Goal: Task Accomplishment & Management: Obtain resource

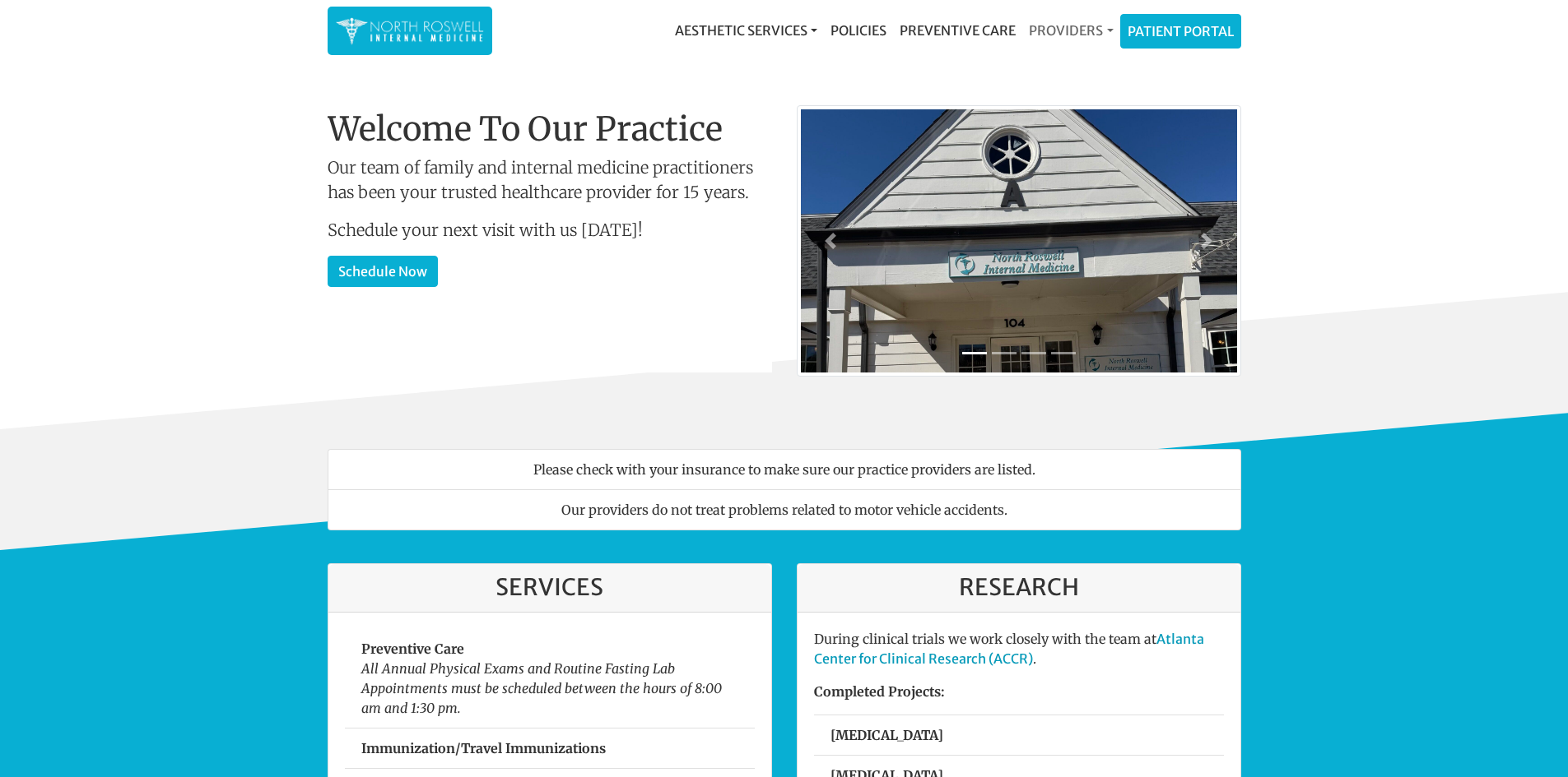
click at [1082, 23] on link "Providers" at bounding box center [1071, 30] width 97 height 33
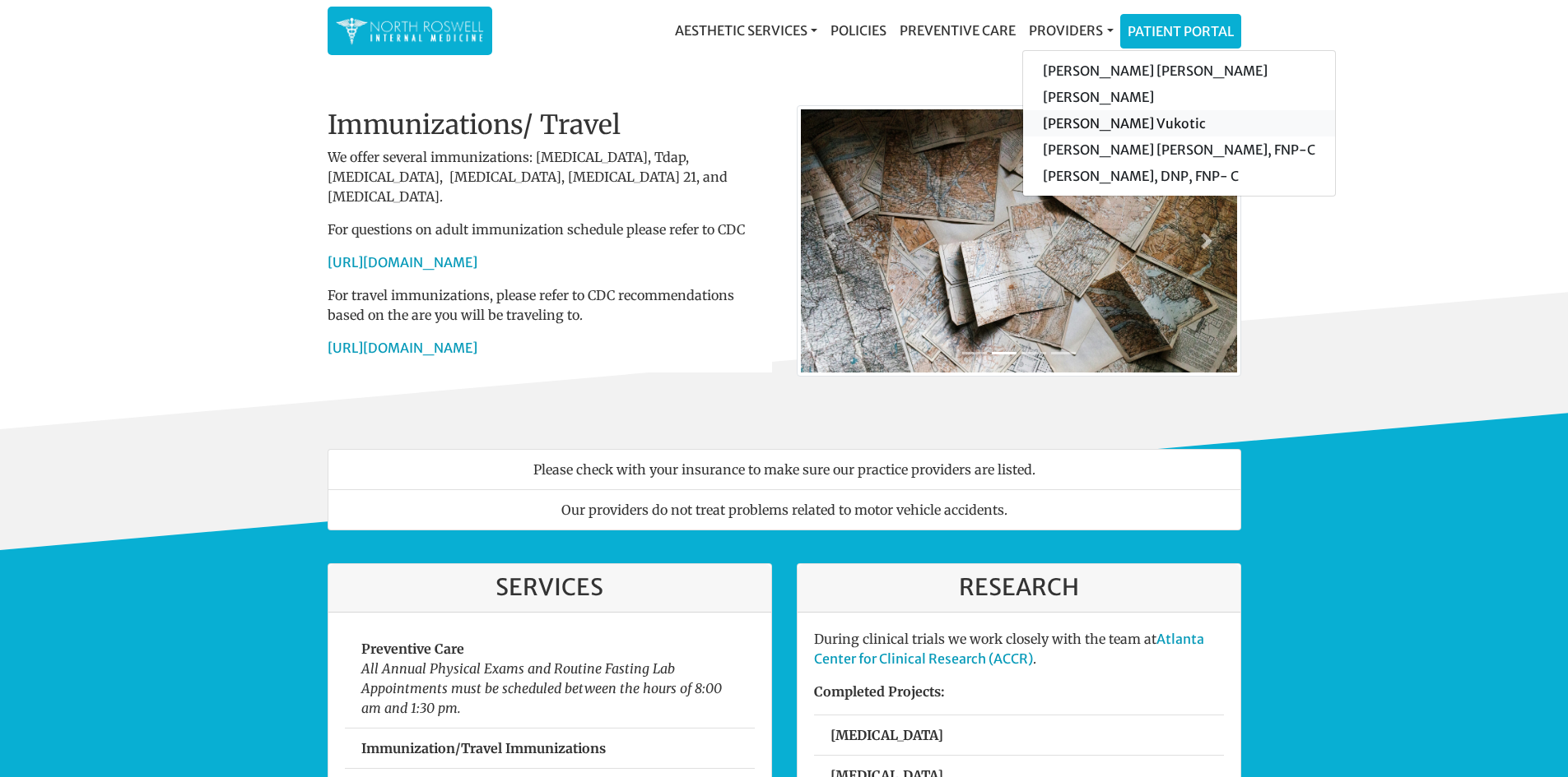
click at [1082, 119] on link "[PERSON_NAME] Vukotic" at bounding box center [1178, 124] width 312 height 26
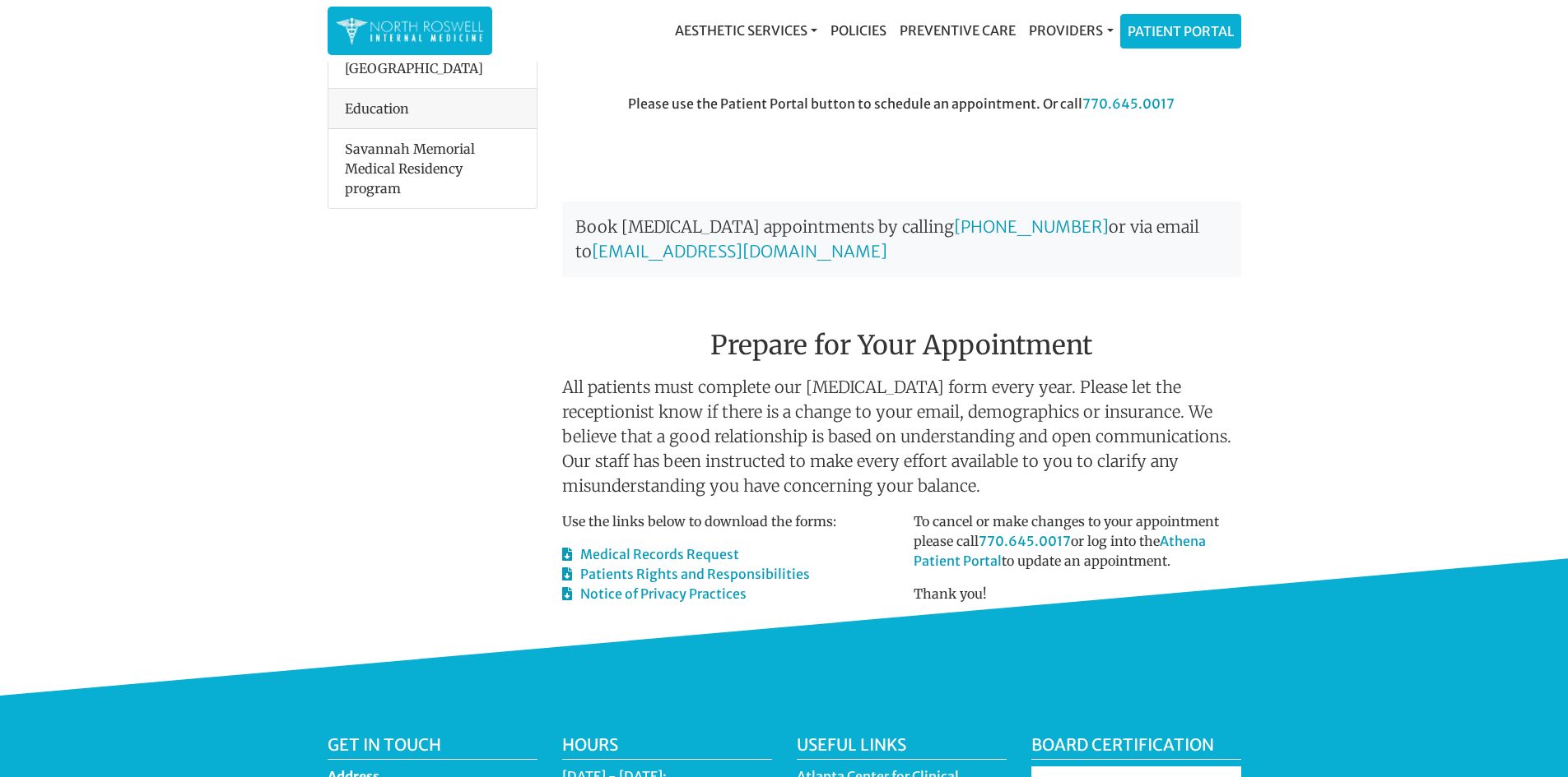
scroll to position [658, 0]
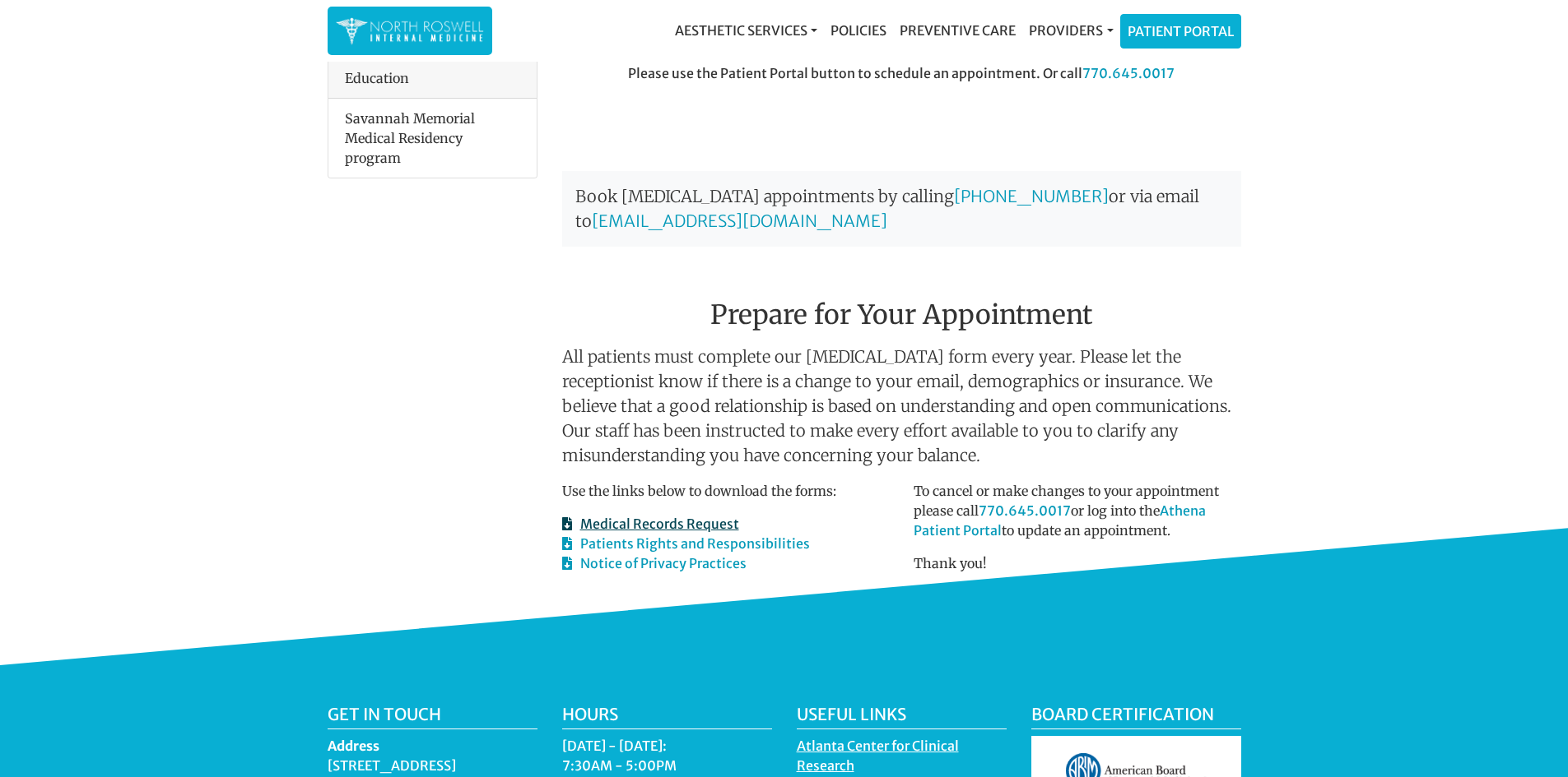
click at [658, 516] on link "Medical Records Request" at bounding box center [650, 524] width 177 height 17
